Goal: Complete application form

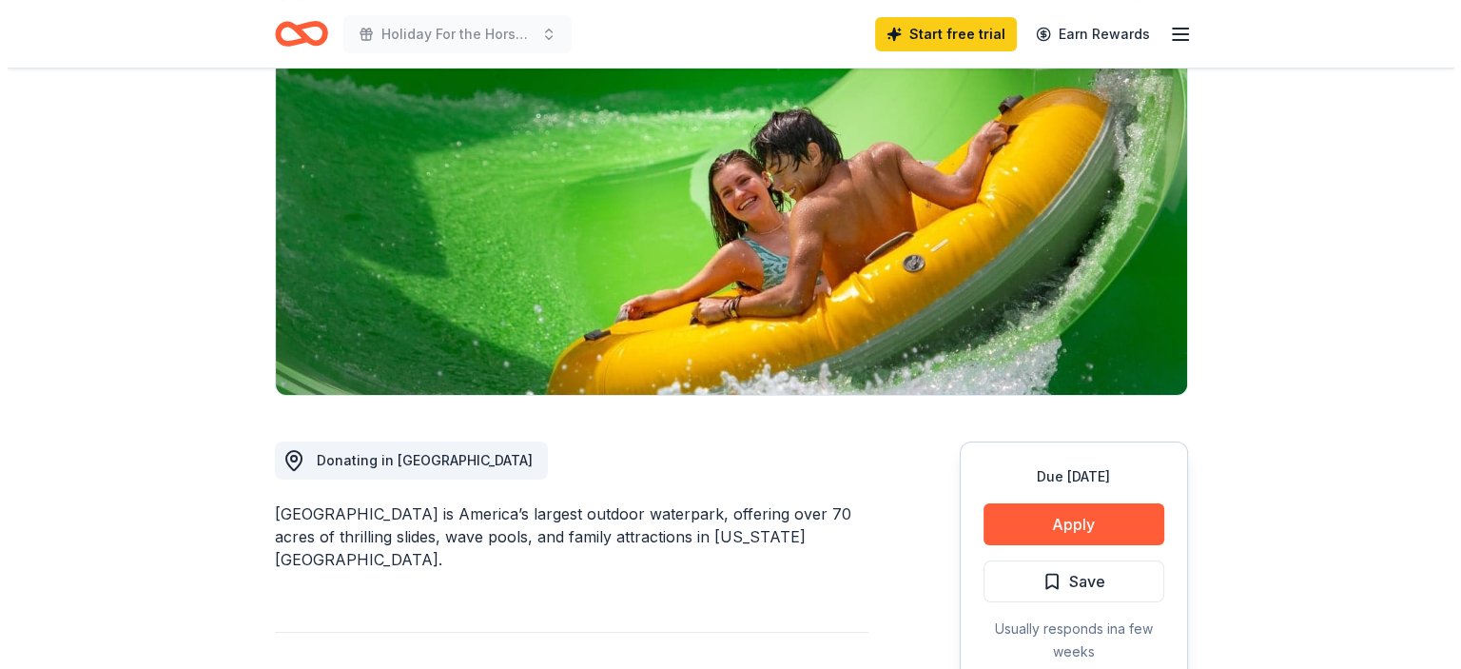
scroll to position [190, 0]
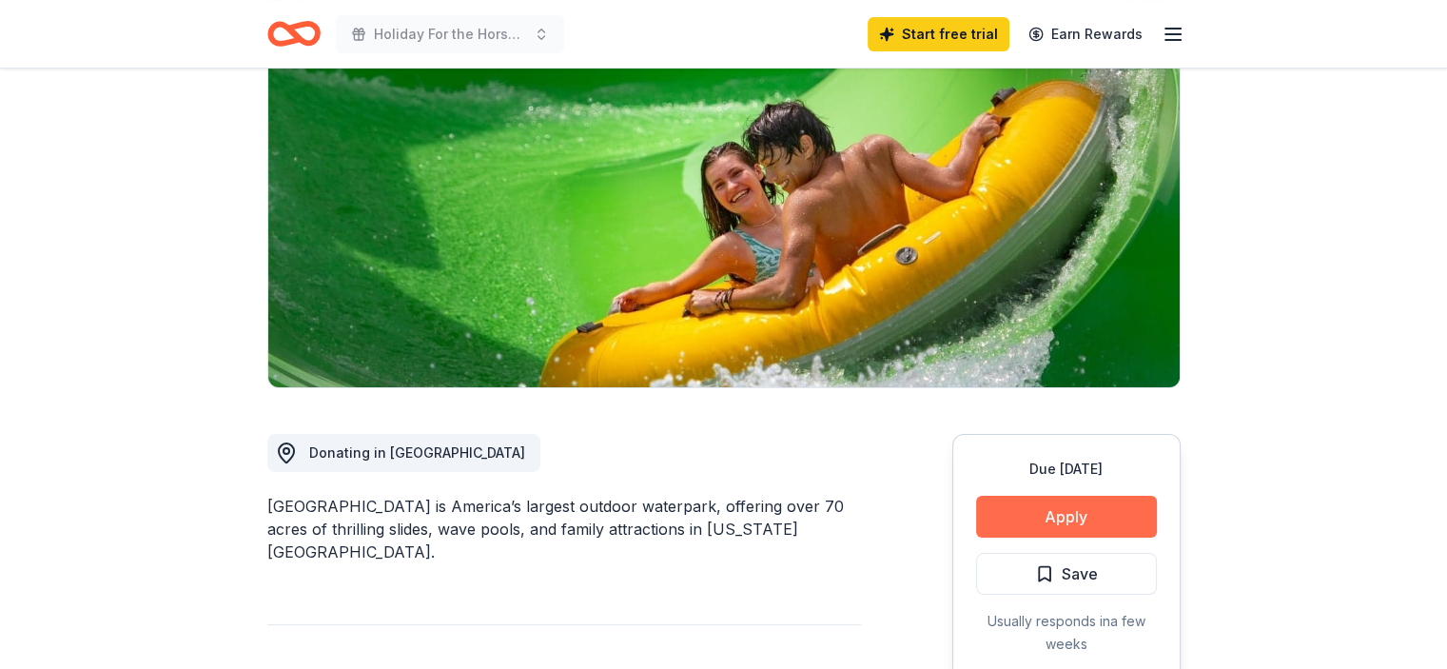
click at [1087, 510] on button "Apply" at bounding box center [1066, 517] width 181 height 42
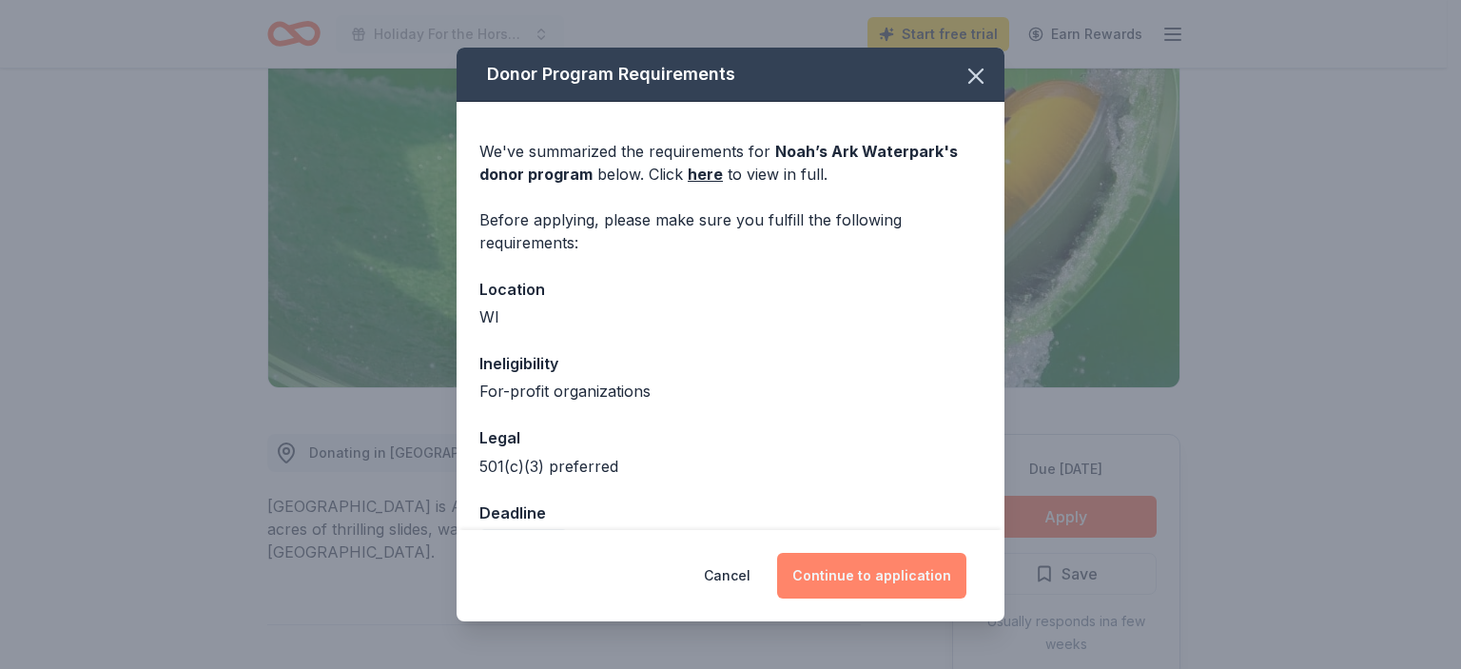
click at [887, 584] on button "Continue to application" at bounding box center [871, 576] width 189 height 46
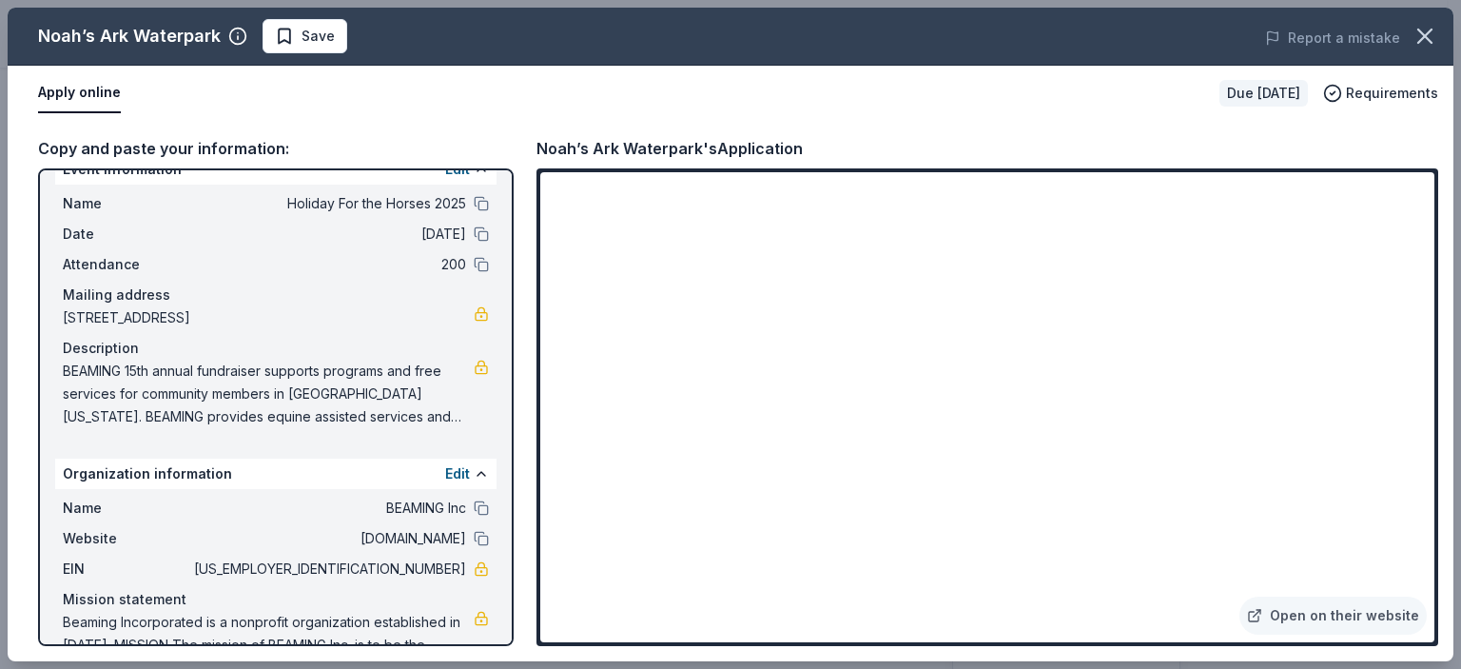
scroll to position [0, 0]
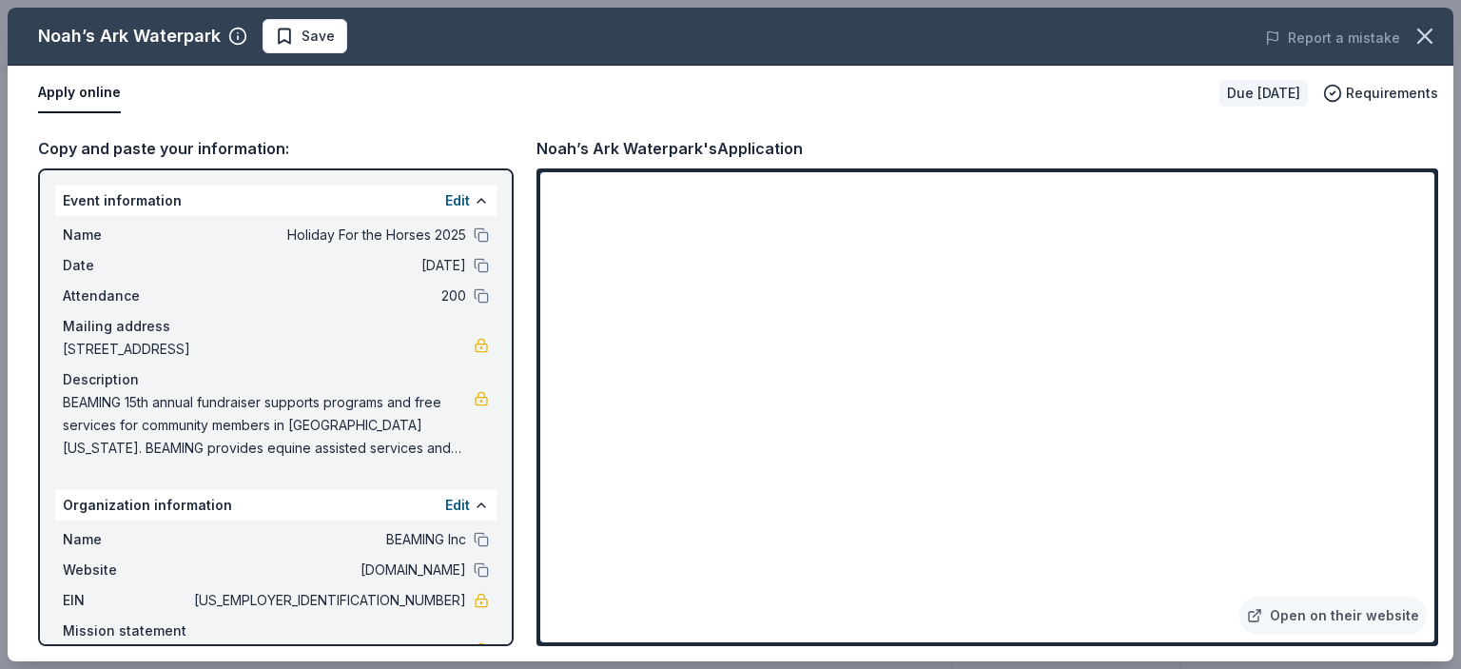
click at [61, 207] on div "Event information Edit" at bounding box center [275, 201] width 441 height 30
drag, startPoint x: 62, startPoint y: 232, endPoint x: 356, endPoint y: 257, distance: 295.0
click at [356, 257] on div "Name Holiday For the Horses 2025 Date 11/07/25 Attendance 200 Mailing address 2…" at bounding box center [275, 341] width 441 height 251
click at [170, 146] on div "Copy and paste your information:" at bounding box center [276, 148] width 476 height 25
click at [381, 402] on span "BEAMING 15th annual fundraiser supports programs and free services for communit…" at bounding box center [268, 425] width 411 height 69
